Goal: Task Accomplishment & Management: Understand process/instructions

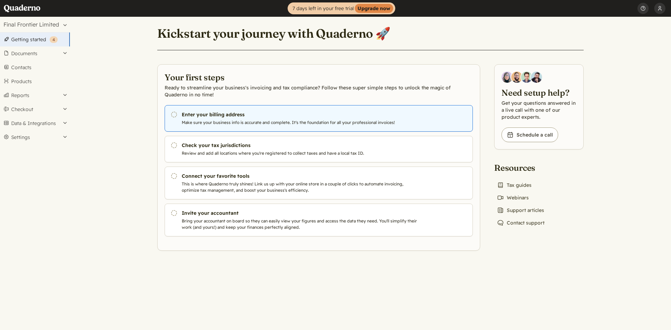
click at [247, 117] on h3 "Enter your billing address" at bounding box center [301, 114] width 239 height 7
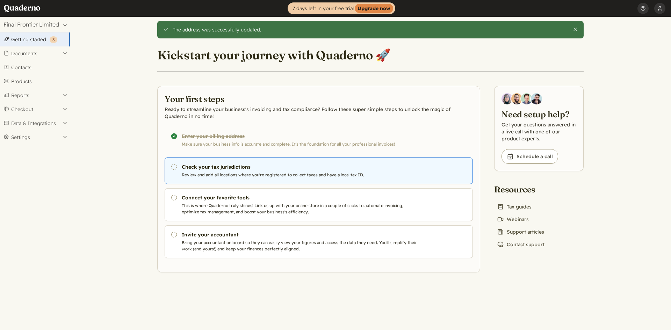
click at [234, 173] on p "Review and add all locations where you're registered to collect taxes and have …" at bounding box center [301, 175] width 239 height 6
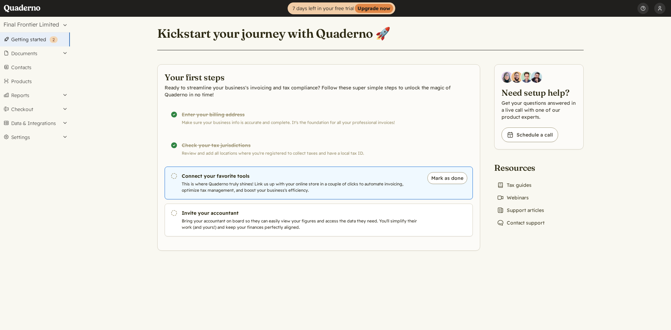
click at [258, 191] on p "This is where Quaderno truly shines! Link us up with your online store in a cou…" at bounding box center [301, 187] width 239 height 13
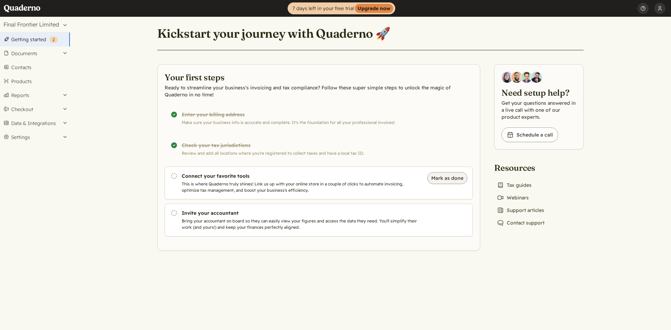
click at [441, 177] on button "Mark as done" at bounding box center [448, 178] width 40 height 12
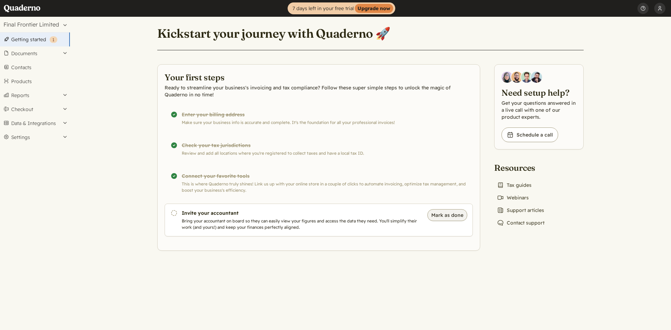
click at [444, 216] on button "Mark as done" at bounding box center [448, 215] width 40 height 12
